Goal: Find specific page/section: Find specific page/section

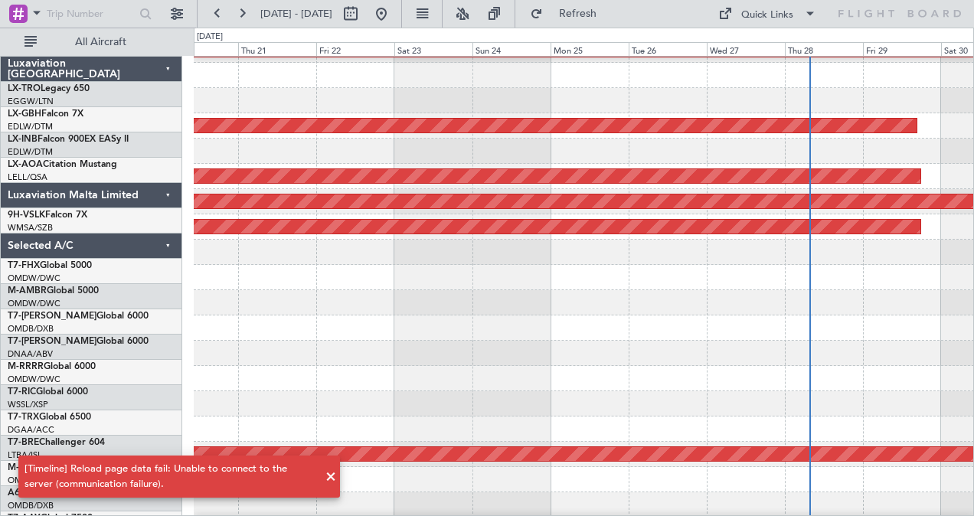
scroll to position [297, 0]
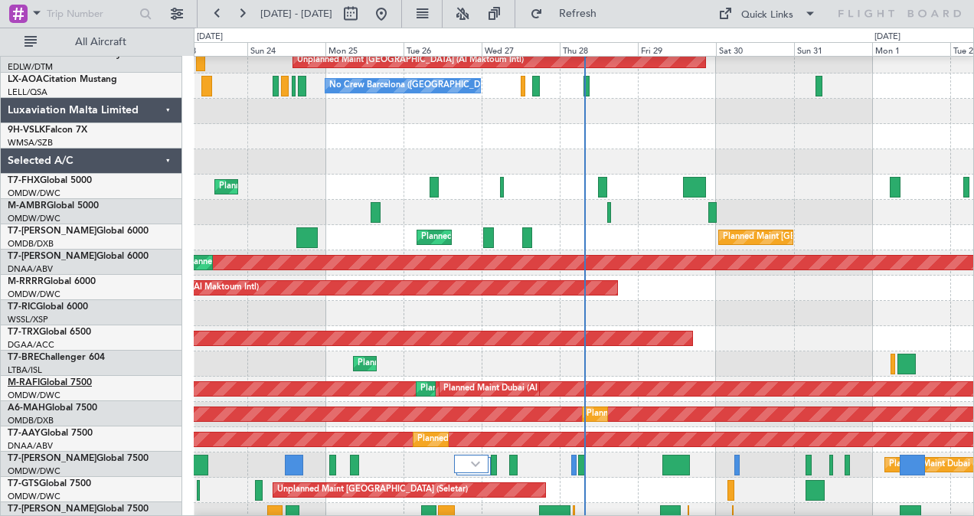
scroll to position [84, 0]
click at [184, 8] on button at bounding box center [177, 14] width 25 height 25
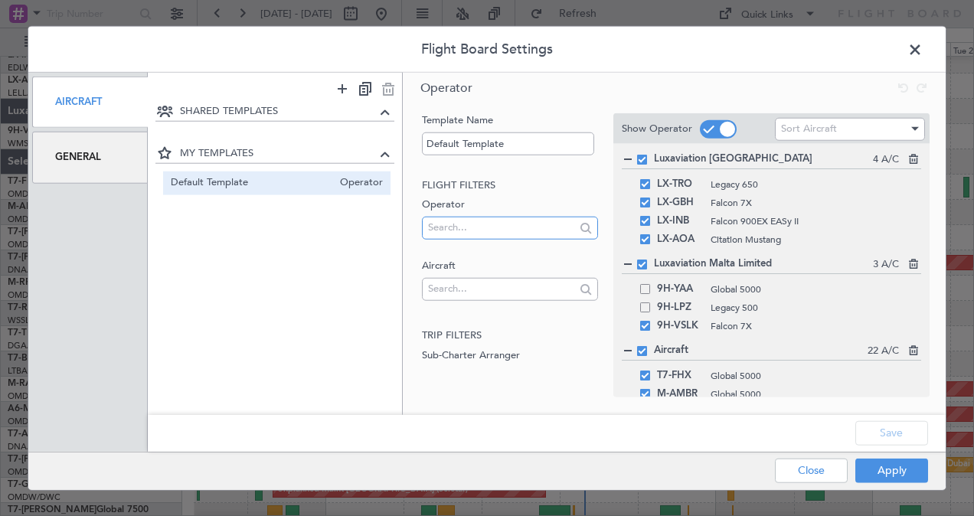
click at [472, 228] on input "text" at bounding box center [501, 227] width 146 height 23
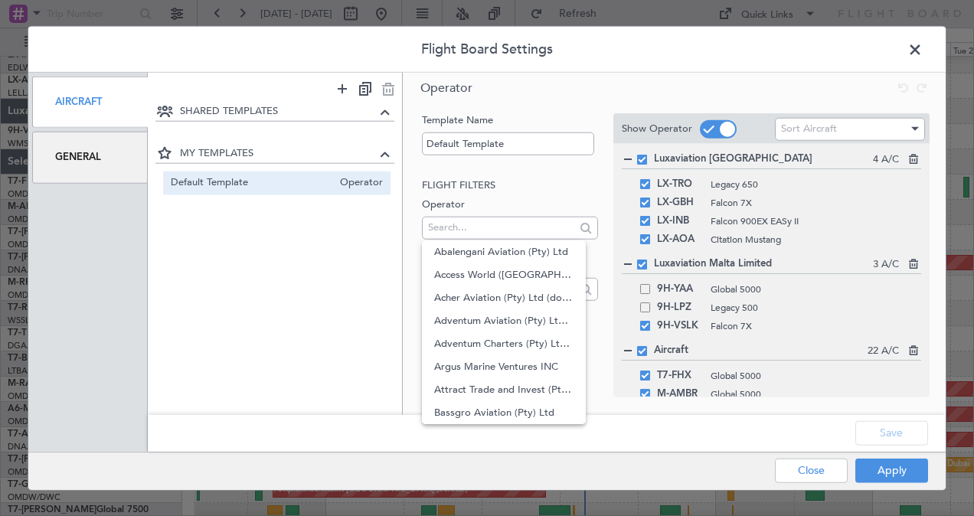
click at [522, 205] on label "Operator" at bounding box center [509, 205] width 175 height 15
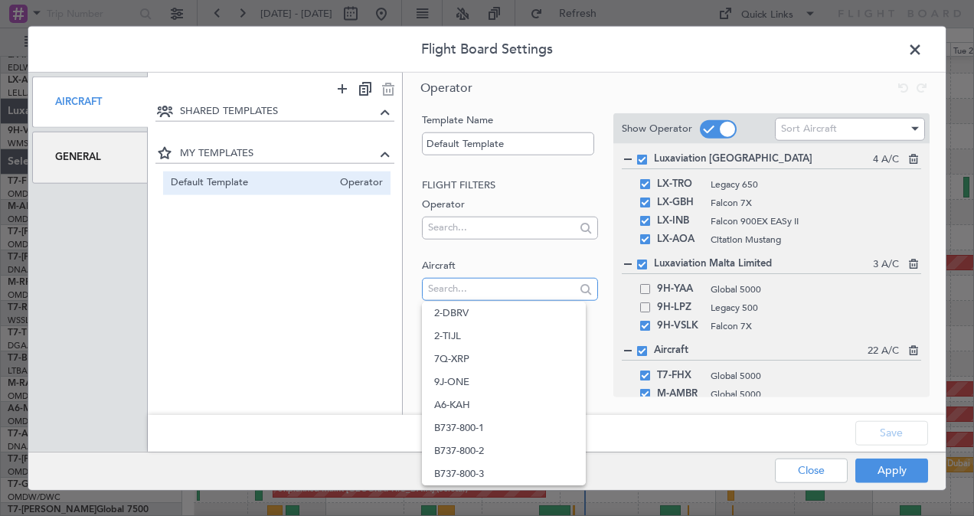
click at [507, 288] on input "text" at bounding box center [501, 288] width 146 height 23
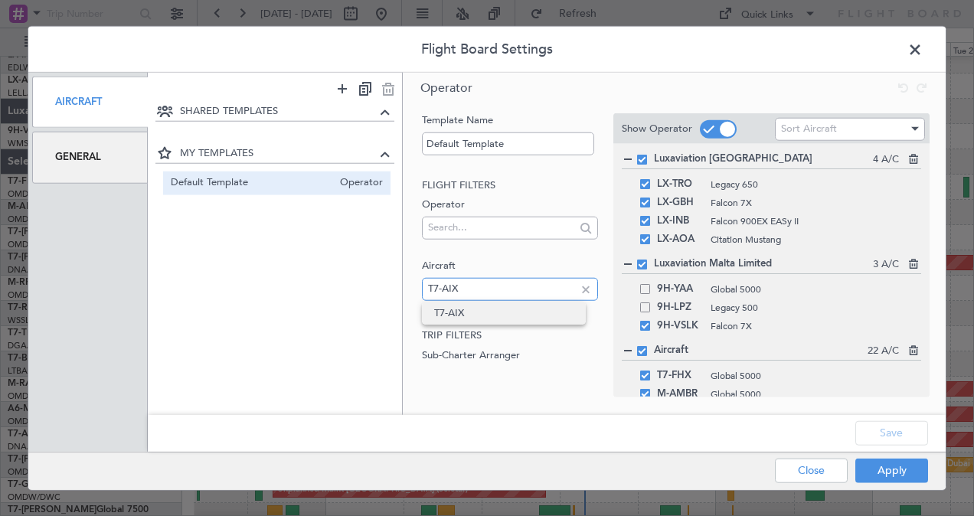
type input "T7-AIX"
click at [510, 314] on span "T7-AIX" at bounding box center [503, 313] width 139 height 23
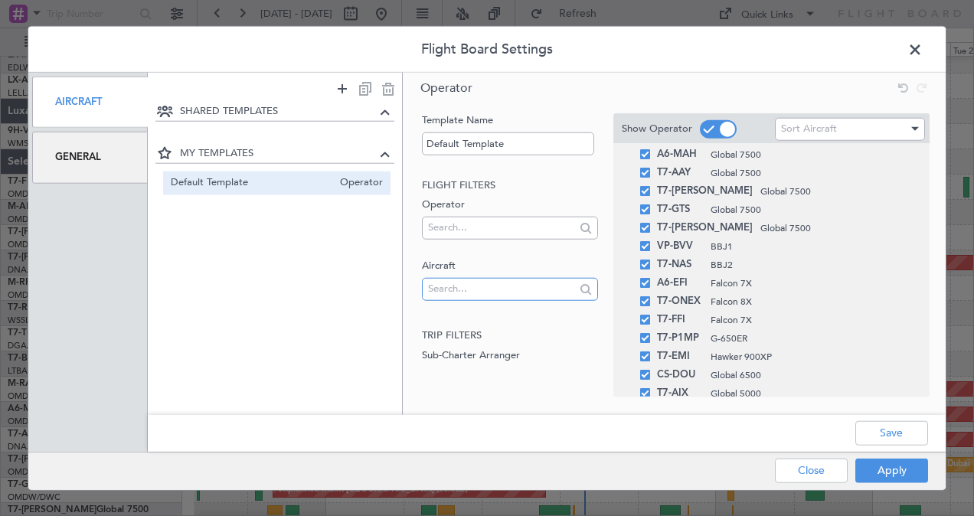
scroll to position [399, 0]
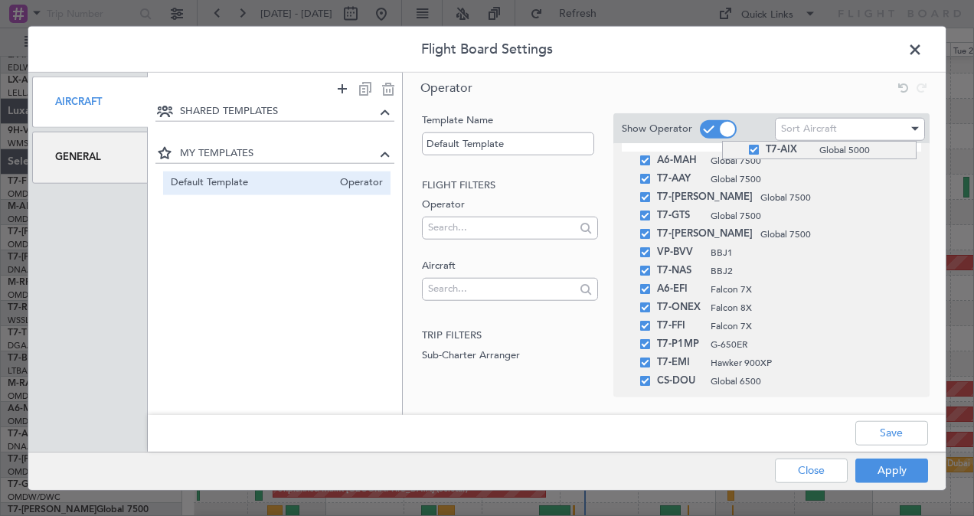
drag, startPoint x: 722, startPoint y: 385, endPoint x: 742, endPoint y: 141, distance: 244.3
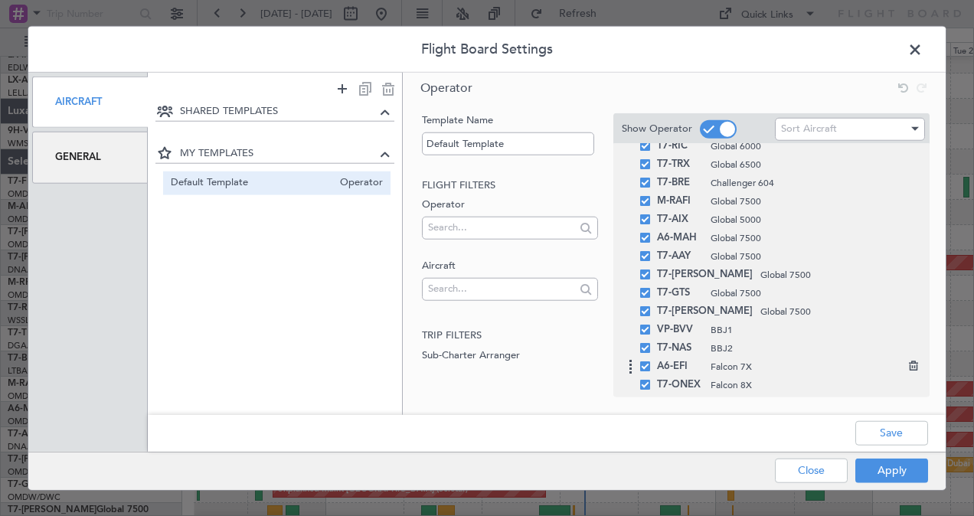
scroll to position [321, 0]
drag, startPoint x: 758, startPoint y: 224, endPoint x: 763, endPoint y: 159, distance: 66.0
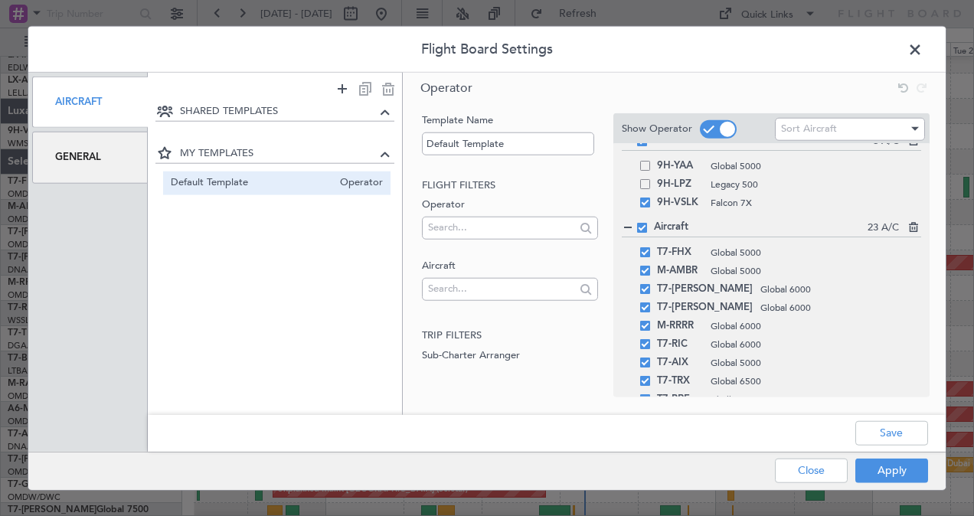
scroll to position [119, 0]
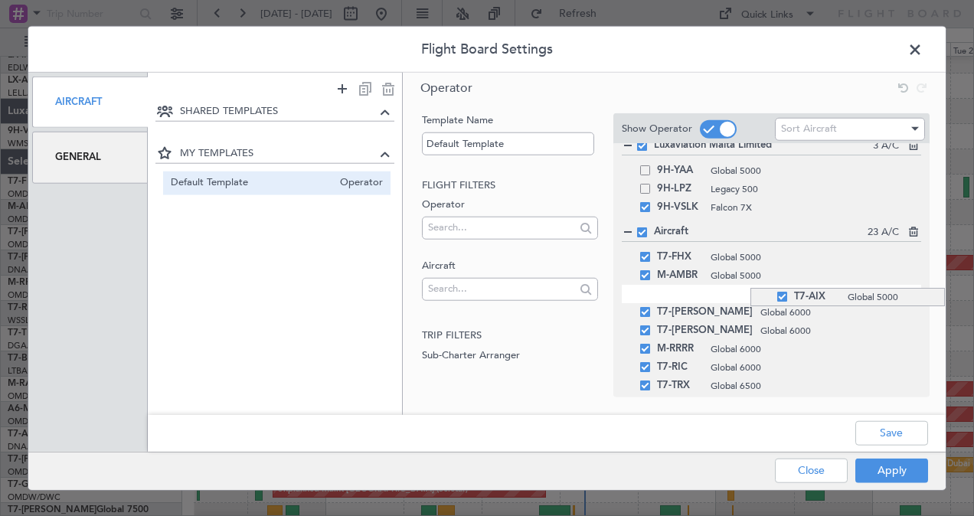
drag, startPoint x: 751, startPoint y: 372, endPoint x: 767, endPoint y: 288, distance: 85.8
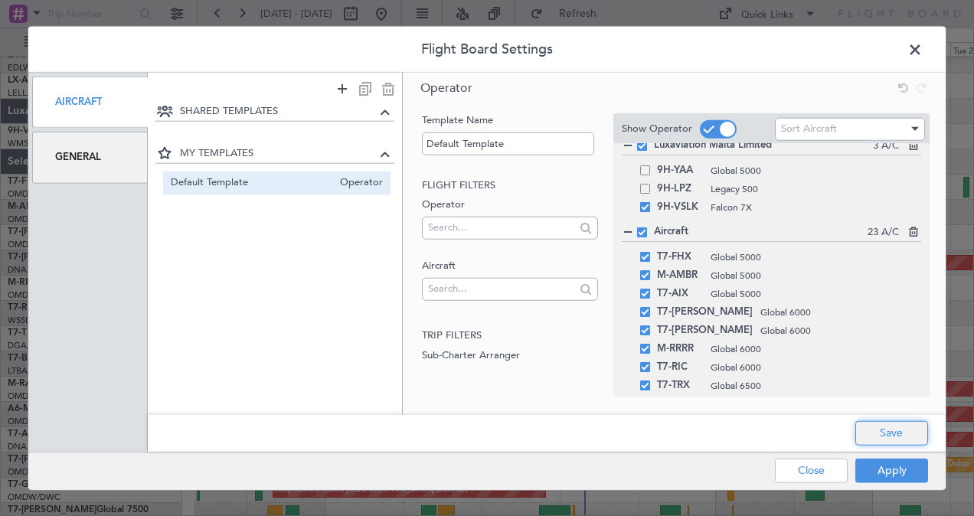
click at [886, 428] on button "Save" at bounding box center [892, 433] width 73 height 25
click at [897, 484] on div "Apply Close" at bounding box center [821, 471] width 223 height 38
click at [901, 473] on button "Apply" at bounding box center [892, 470] width 73 height 25
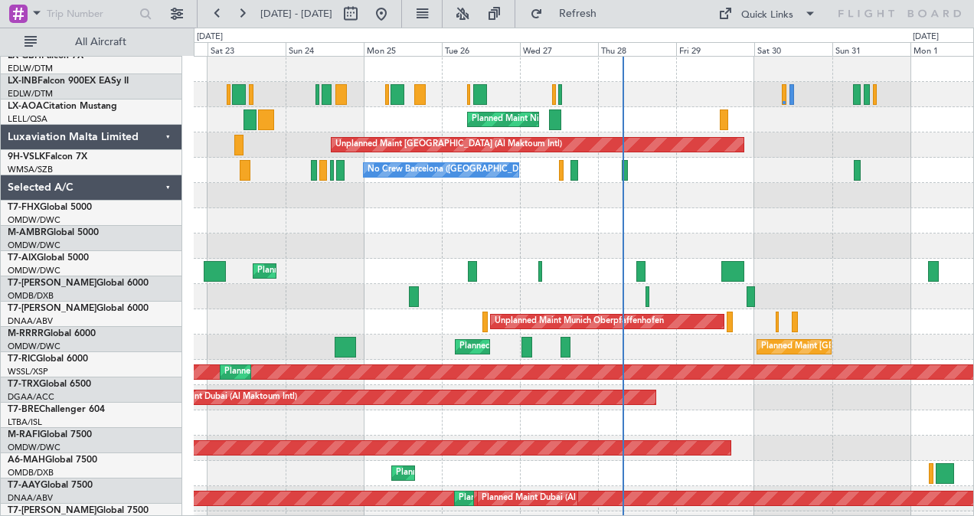
scroll to position [0, 0]
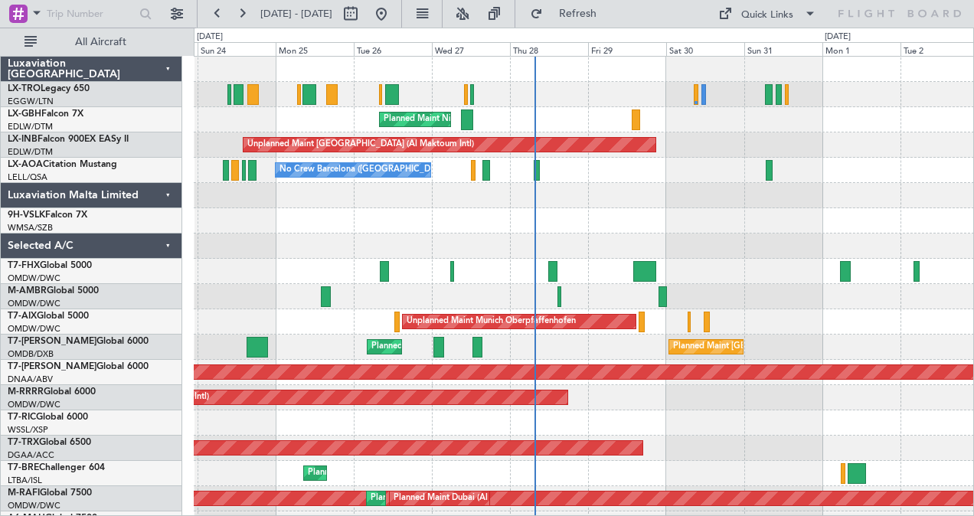
click at [814, 337] on div "Planned Maint London (Luton) Planned Maint Nice (Côte d'Azur Airport) Planned M…" at bounding box center [584, 449] width 781 height 784
